Goal: Find specific page/section: Find specific page/section

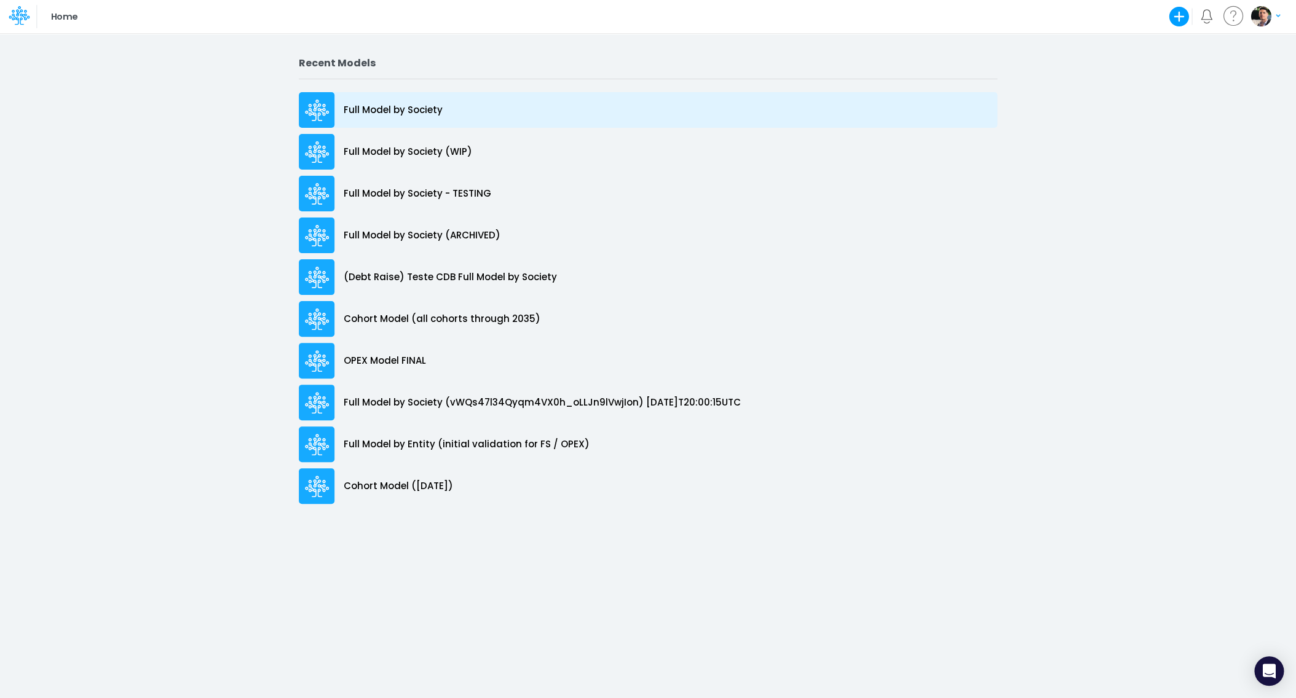
click at [426, 112] on p "Full Model by Society" at bounding box center [393, 110] width 99 height 14
